Goal: Task Accomplishment & Management: Manage account settings

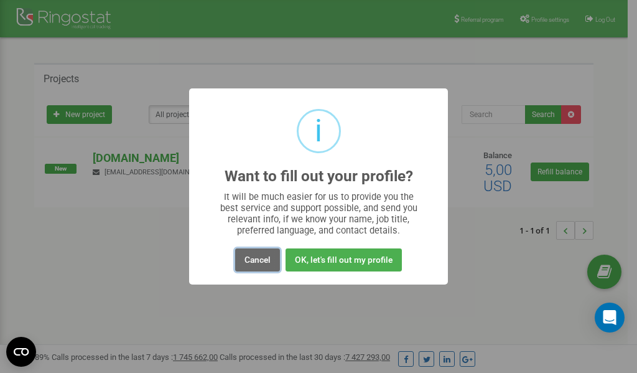
click at [261, 256] on button "Cancel" at bounding box center [257, 259] width 45 height 23
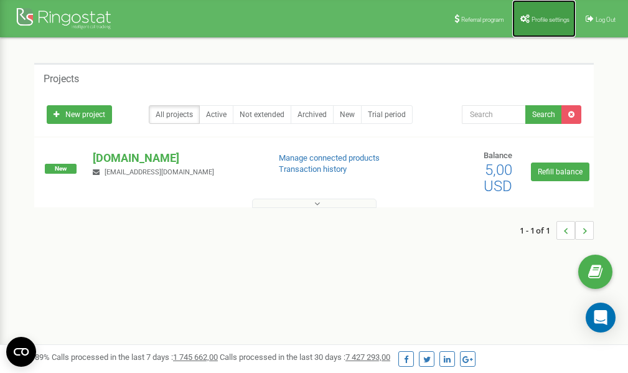
click at [546, 17] on span "Profile settings" at bounding box center [550, 19] width 38 height 7
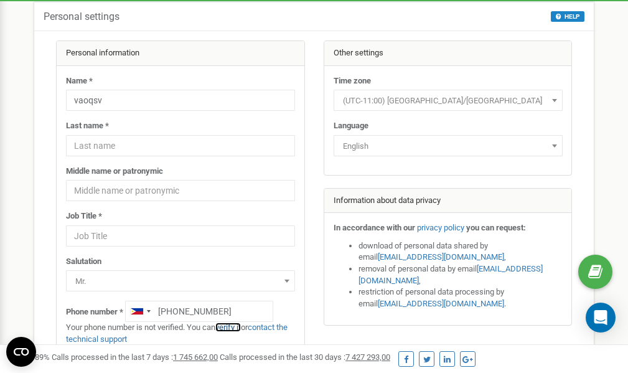
click at [232, 328] on link "verify it" at bounding box center [228, 326] width 26 height 9
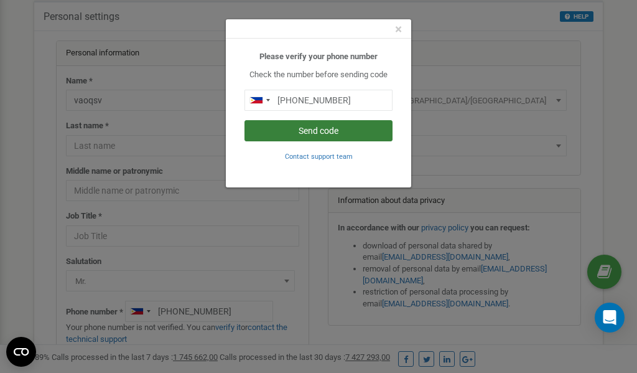
click at [312, 129] on button "Send code" at bounding box center [319, 130] width 148 height 21
